Goal: Task Accomplishment & Management: Manage account settings

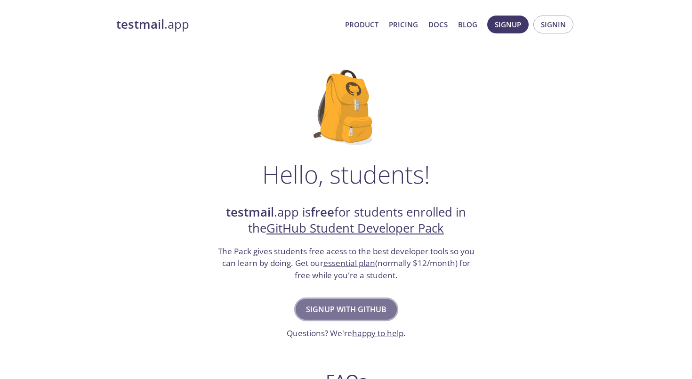
click at [365, 310] on span "Signup with GitHub" at bounding box center [346, 309] width 81 height 13
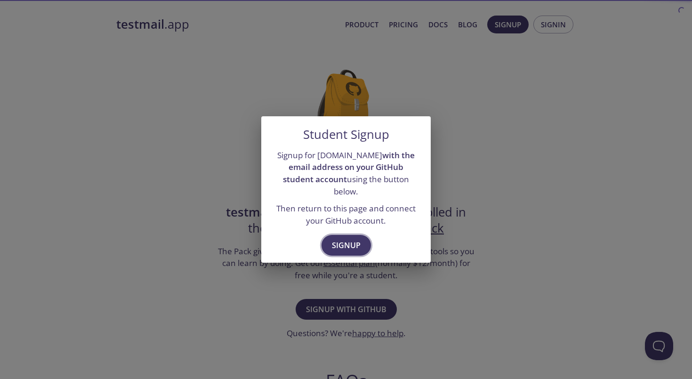
click at [344, 239] on span "Signup" at bounding box center [346, 245] width 29 height 13
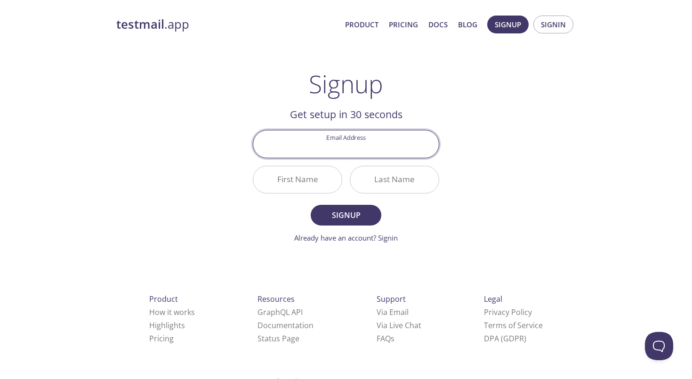
click at [350, 148] on input "Email Address" at bounding box center [345, 143] width 185 height 27
type input "flovanderham0"
type input "flovanderham06@gmail.com"
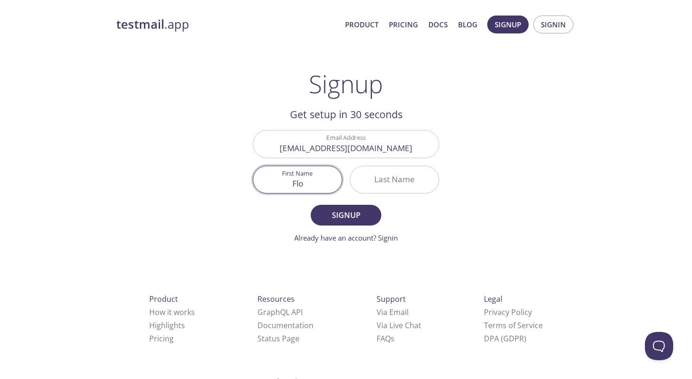
type input "Flo"
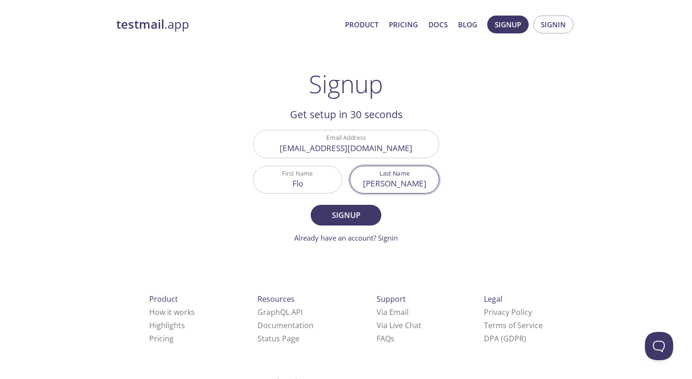
click at [402, 183] on input "vanderHam" at bounding box center [394, 179] width 89 height 27
type input "vanderHam"
click at [346, 215] on button "Signup" at bounding box center [346, 215] width 71 height 21
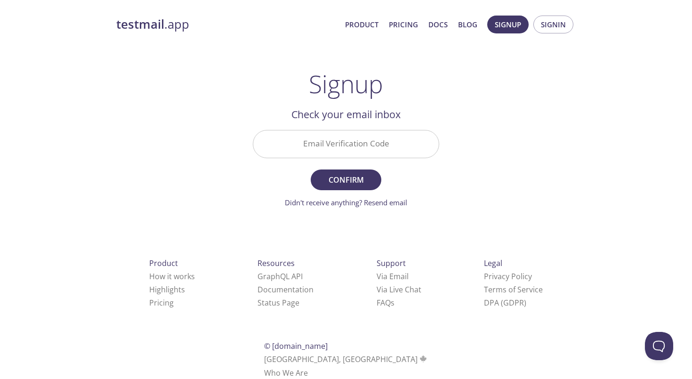
click at [383, 142] on input "Email Verification Code" at bounding box center [345, 143] width 185 height 27
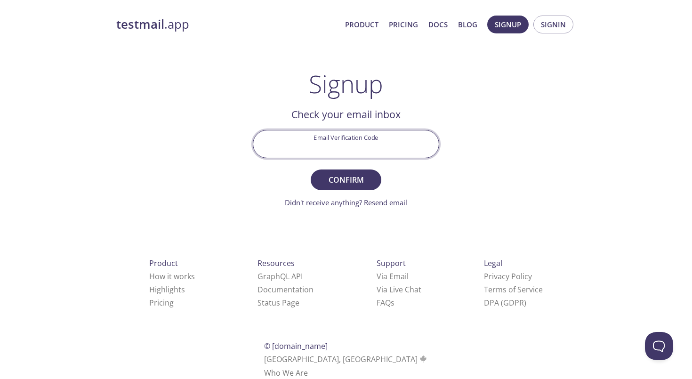
paste input "FY6CX9V"
type input "FY6CX9V"
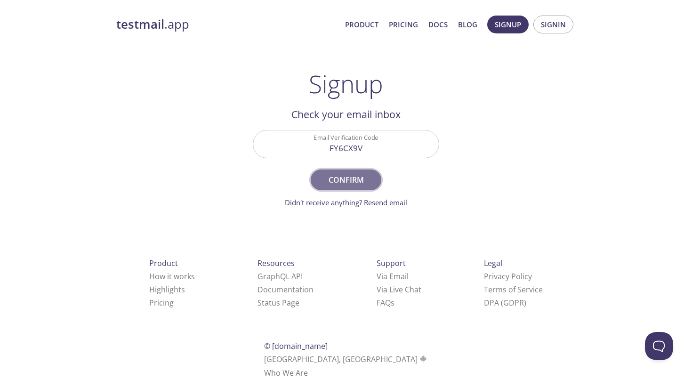
click at [332, 174] on span "Confirm" at bounding box center [346, 179] width 50 height 13
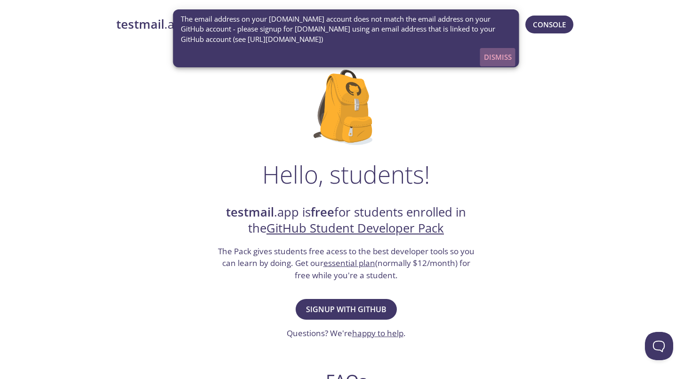
click at [497, 57] on span "Dismiss" at bounding box center [498, 57] width 28 height 12
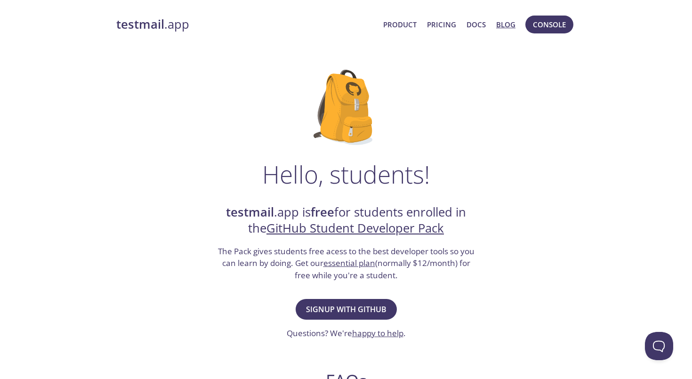
click at [508, 21] on link "Blog" at bounding box center [505, 24] width 19 height 12
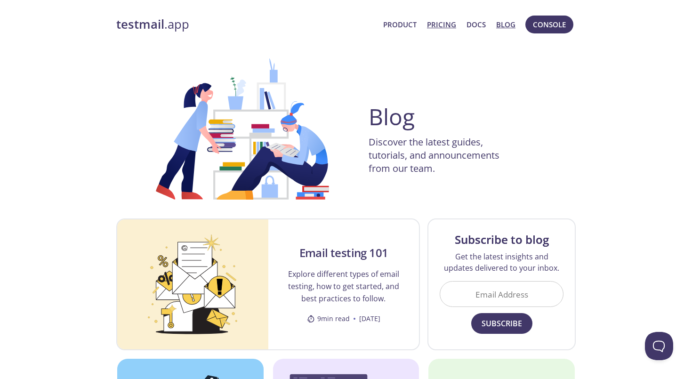
click at [442, 25] on link "Pricing" at bounding box center [441, 24] width 29 height 12
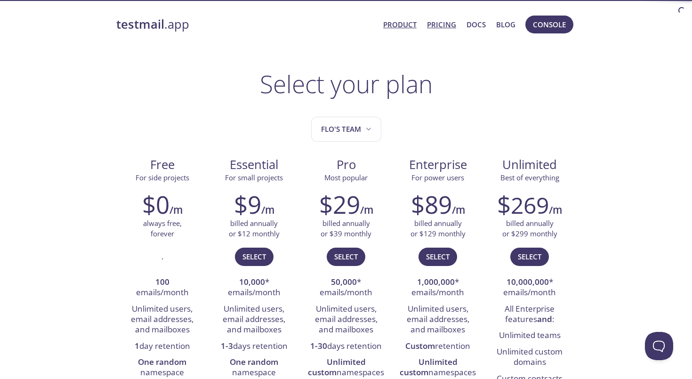
click at [401, 25] on link "Product" at bounding box center [399, 24] width 33 height 12
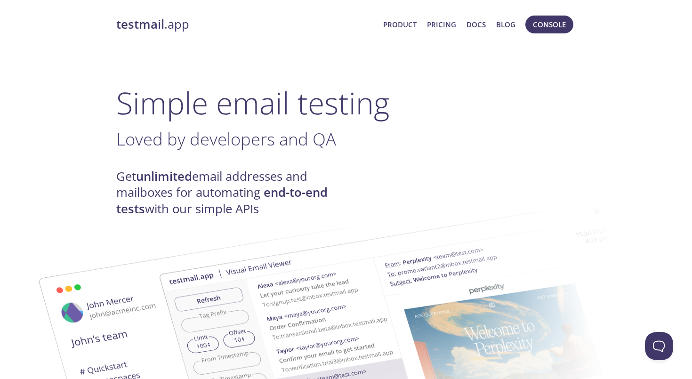
click at [158, 18] on strong "testmail" at bounding box center [140, 24] width 48 height 16
click at [159, 27] on strong "testmail" at bounding box center [140, 24] width 48 height 16
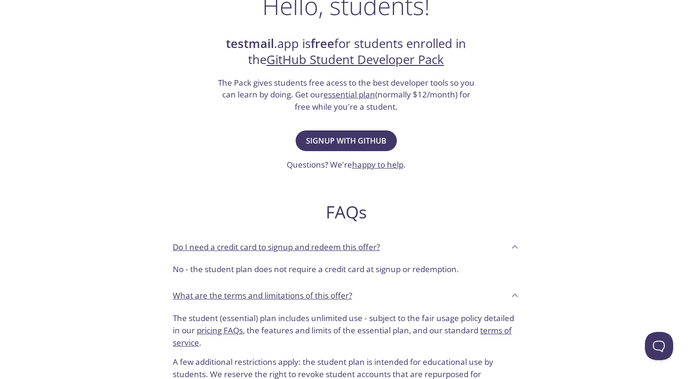
scroll to position [103, 0]
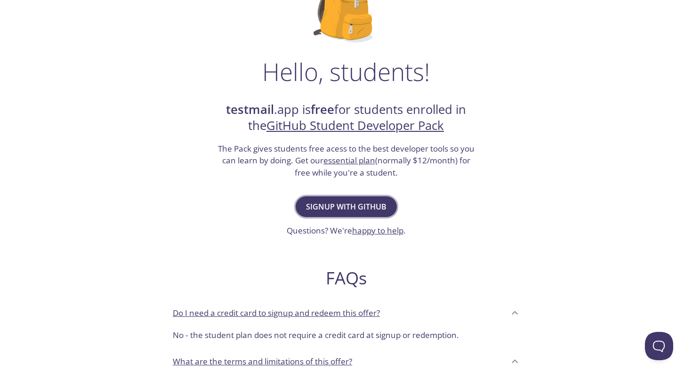
click at [348, 208] on span "Signup with GitHub" at bounding box center [346, 206] width 81 height 13
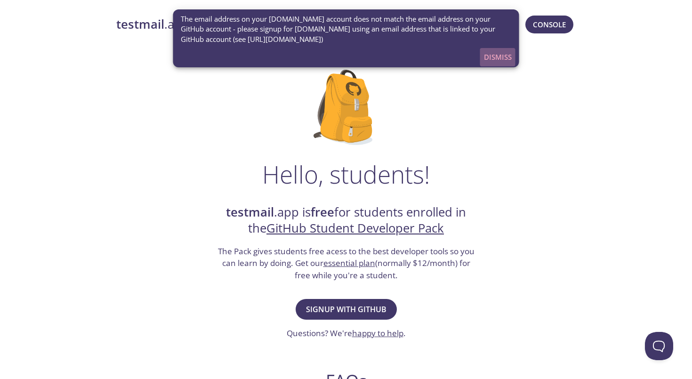
click at [499, 57] on span "Dismiss" at bounding box center [498, 57] width 28 height 12
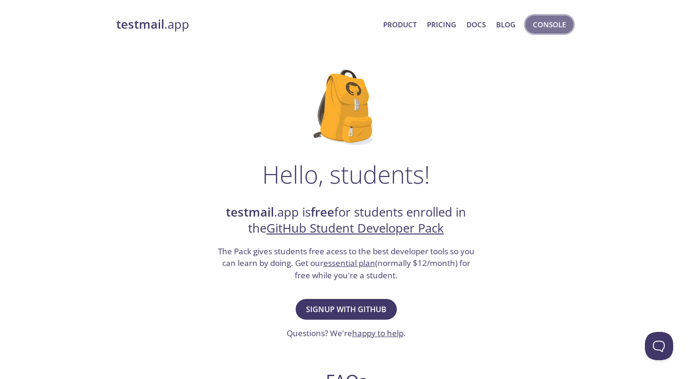
click at [534, 24] on span "Console" at bounding box center [549, 24] width 33 height 12
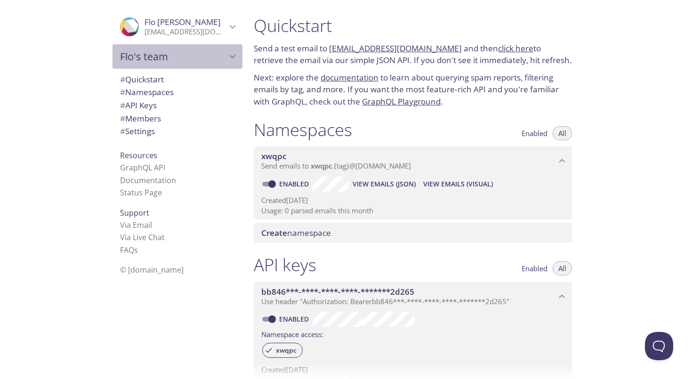
click at [170, 56] on span "Flo's team" at bounding box center [173, 56] width 106 height 13
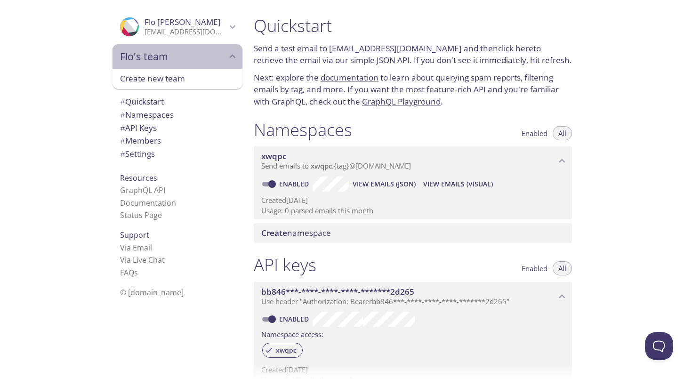
click at [209, 51] on span "Flo's team" at bounding box center [173, 56] width 106 height 13
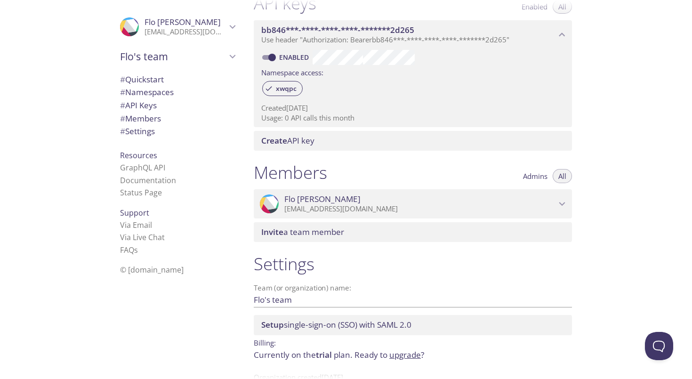
scroll to position [257, 0]
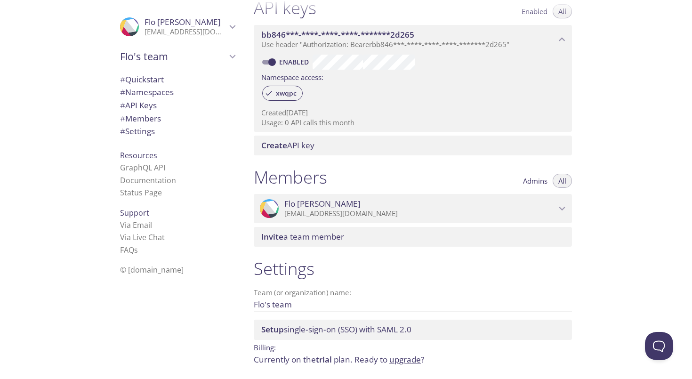
click at [448, 201] on span "Flo vanderHam" at bounding box center [420, 204] width 272 height 10
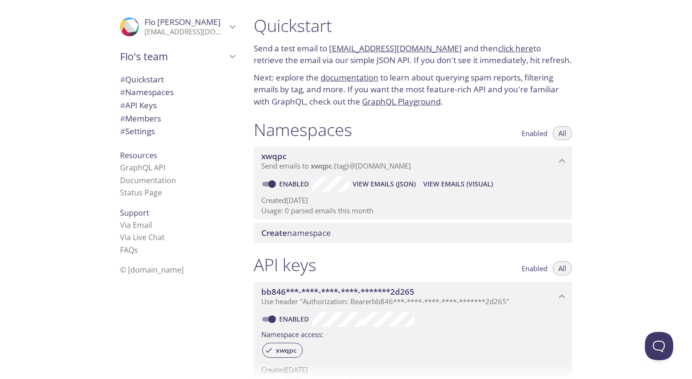
scroll to position [0, 0]
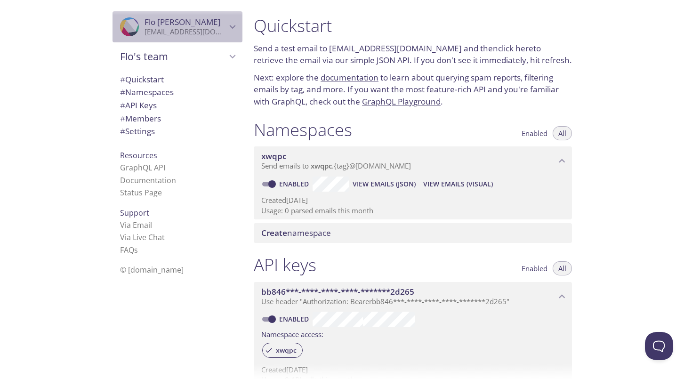
click at [180, 31] on p "flovanderham06@gmail.com" at bounding box center [186, 31] width 82 height 9
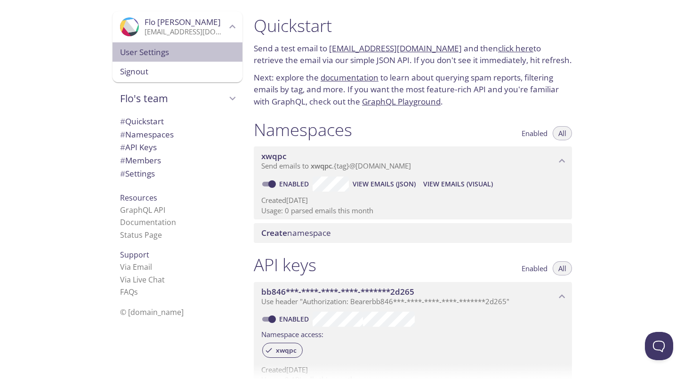
click at [168, 53] on span "User Settings" at bounding box center [177, 52] width 115 height 12
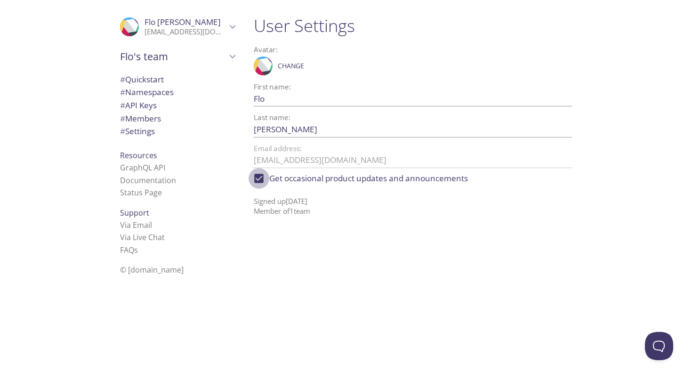
click at [260, 176] on input "Get occasional product updates and announcements" at bounding box center [259, 178] width 21 height 21
checkbox input "false"
